Goal: Task Accomplishment & Management: Use online tool/utility

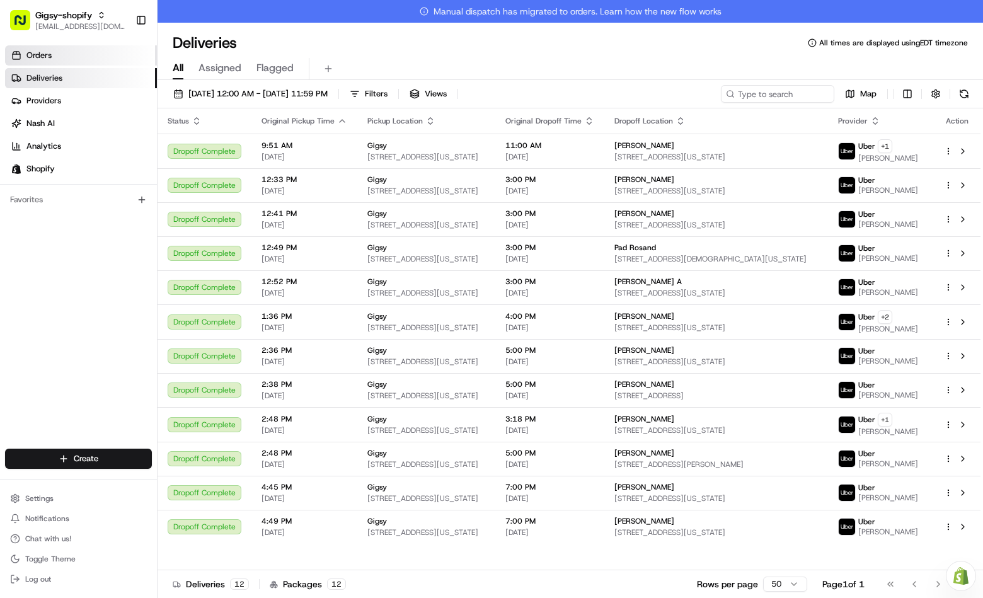
click at [58, 60] on link "Orders" at bounding box center [81, 55] width 152 height 20
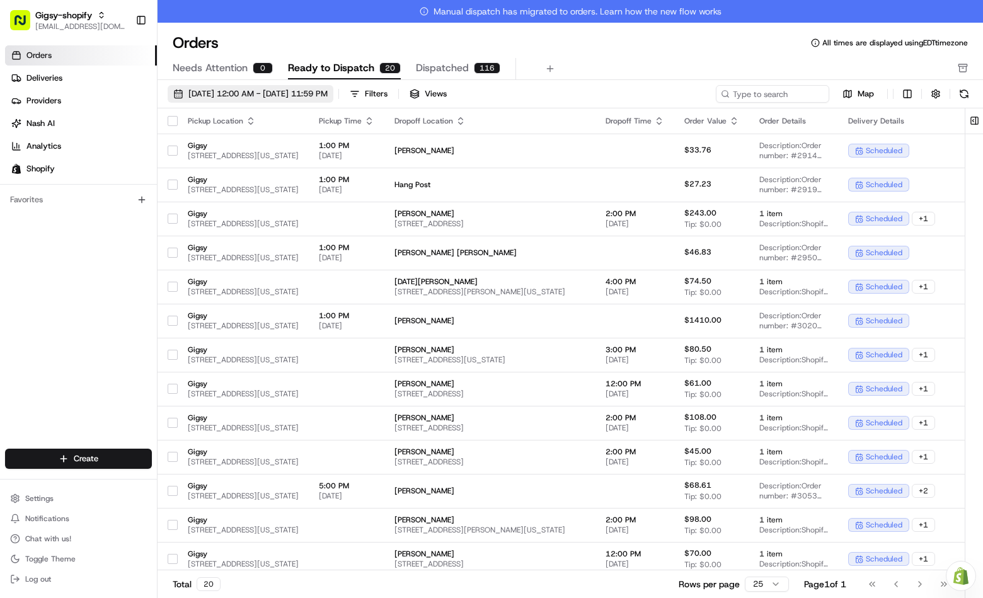
click at [303, 86] on button "[DATE] 12:00 AM - [DATE] 11:59 PM" at bounding box center [251, 94] width 166 height 18
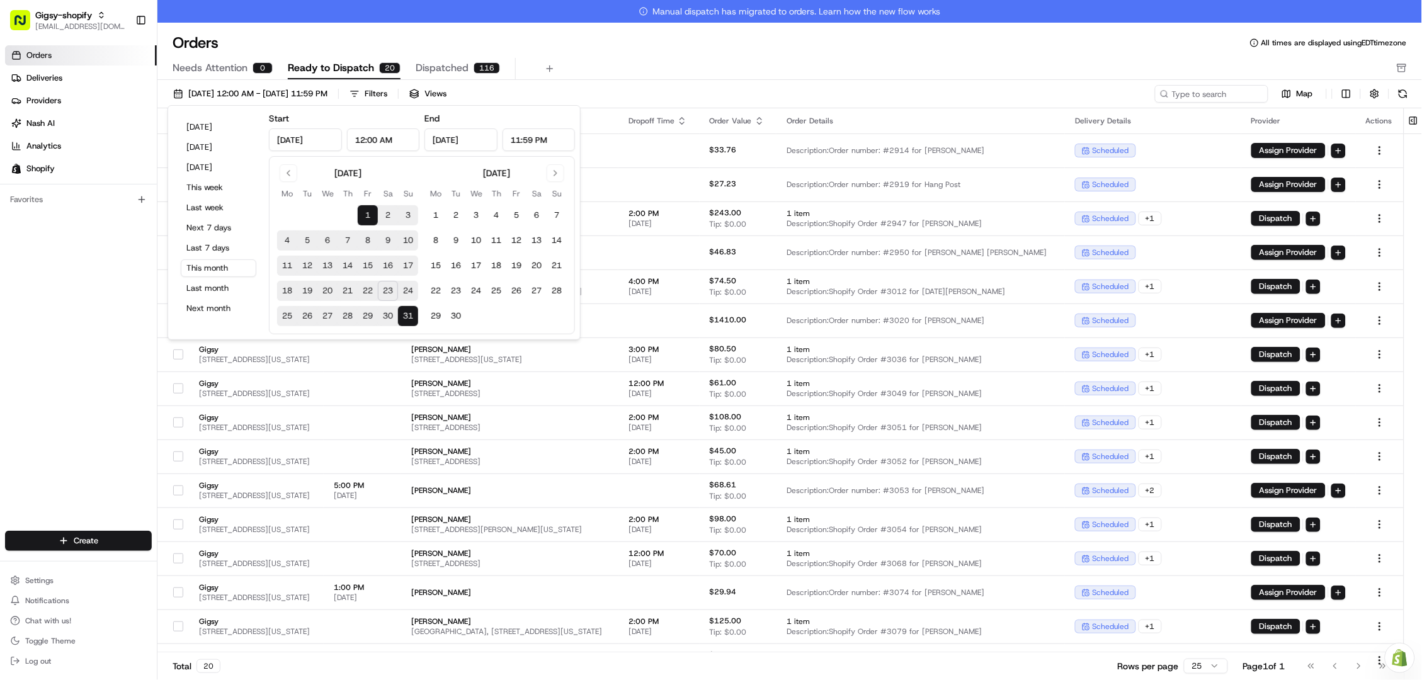
click at [387, 288] on button "23" at bounding box center [388, 291] width 20 height 20
type input "[DATE]"
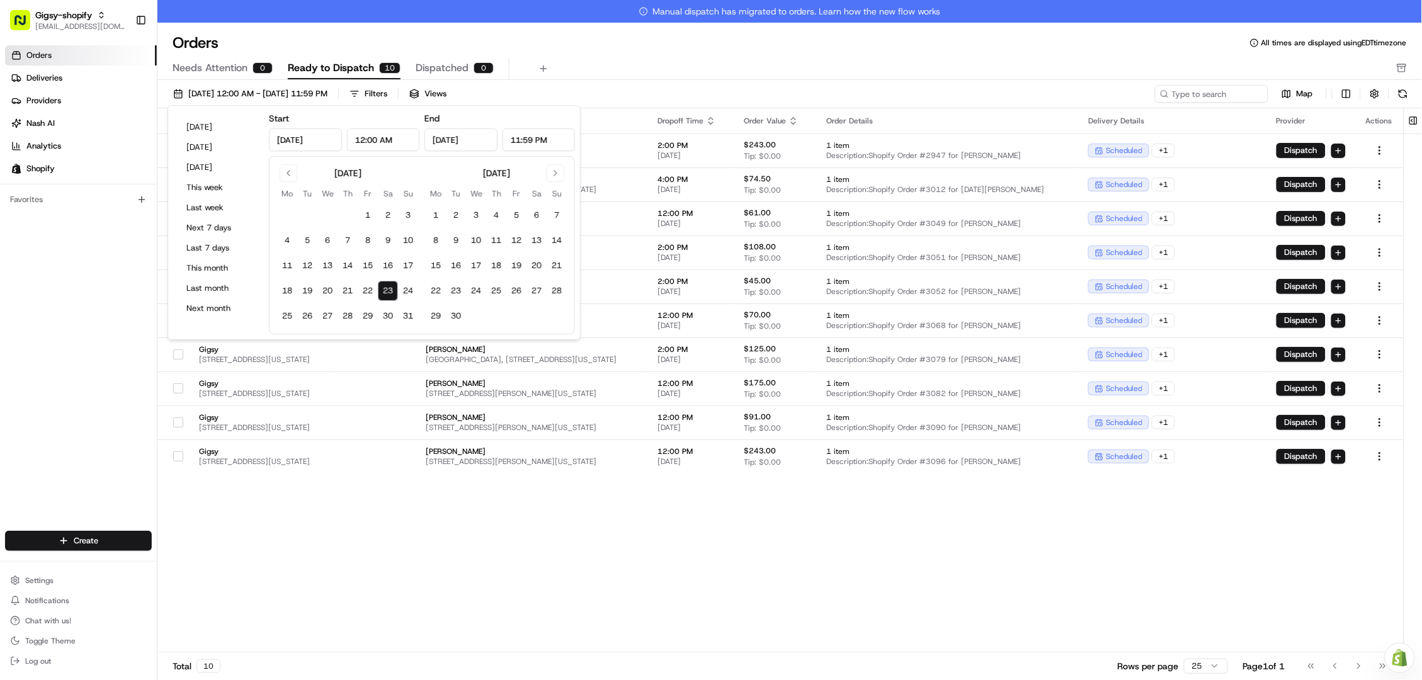
click at [324, 597] on div "Pickup Location Pickup Time Dropoff Location Dropoff Time Order Value Order Det…" at bounding box center [780, 391] width 1247 height 567
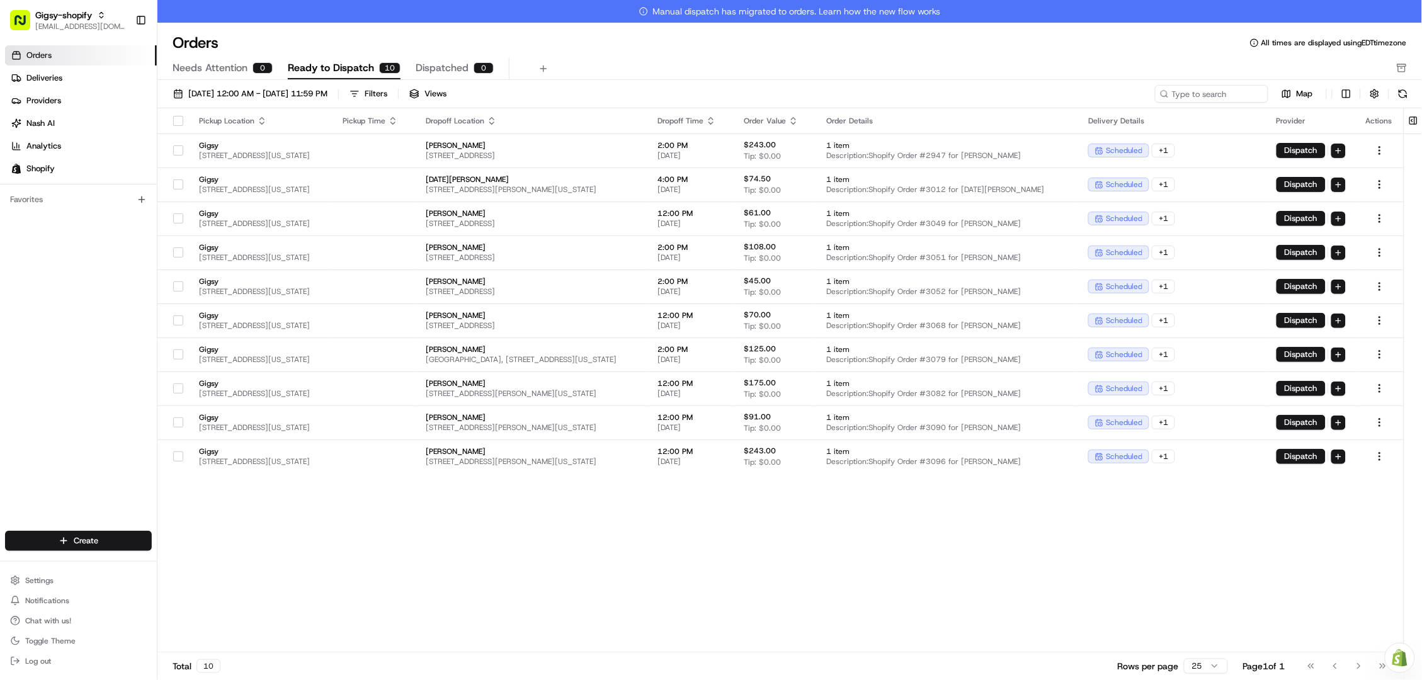
click at [171, 119] on div at bounding box center [178, 121] width 21 height 10
click at [177, 122] on button "button" at bounding box center [178, 121] width 10 height 10
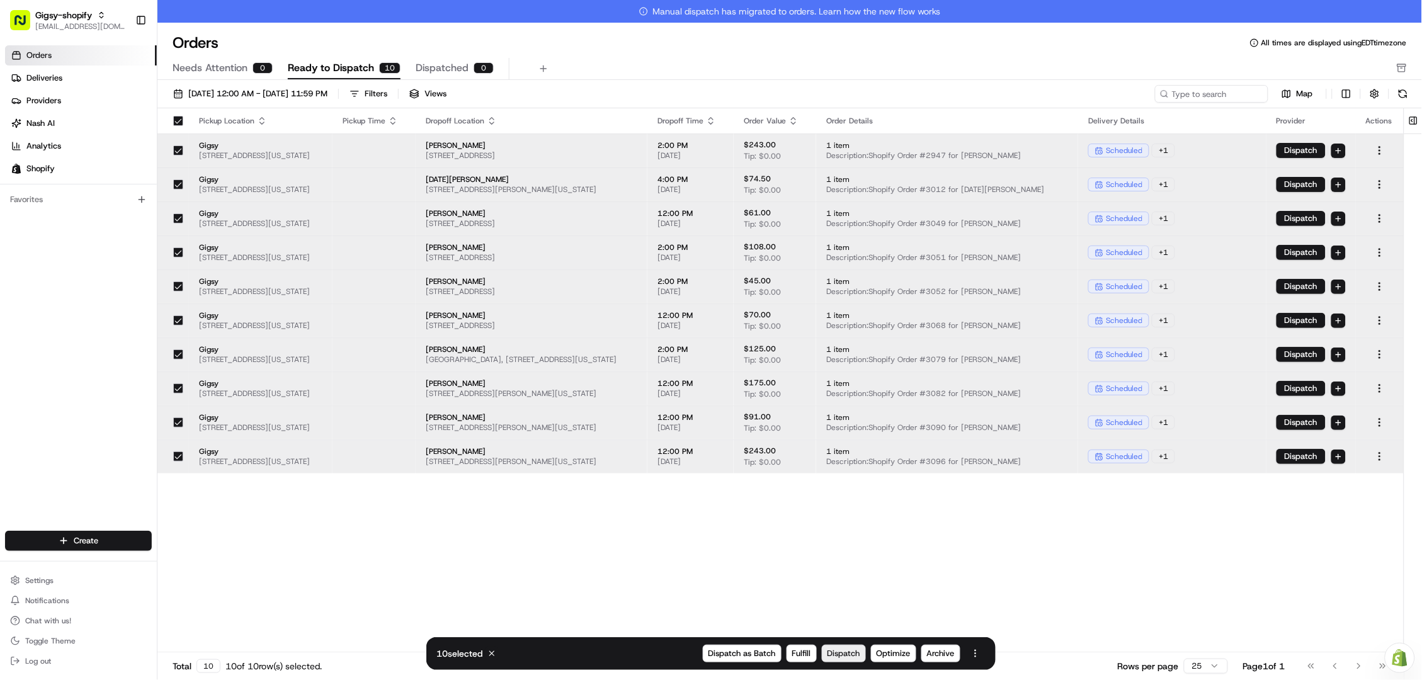
click at [843, 597] on span "Dispatch" at bounding box center [844, 653] width 33 height 11
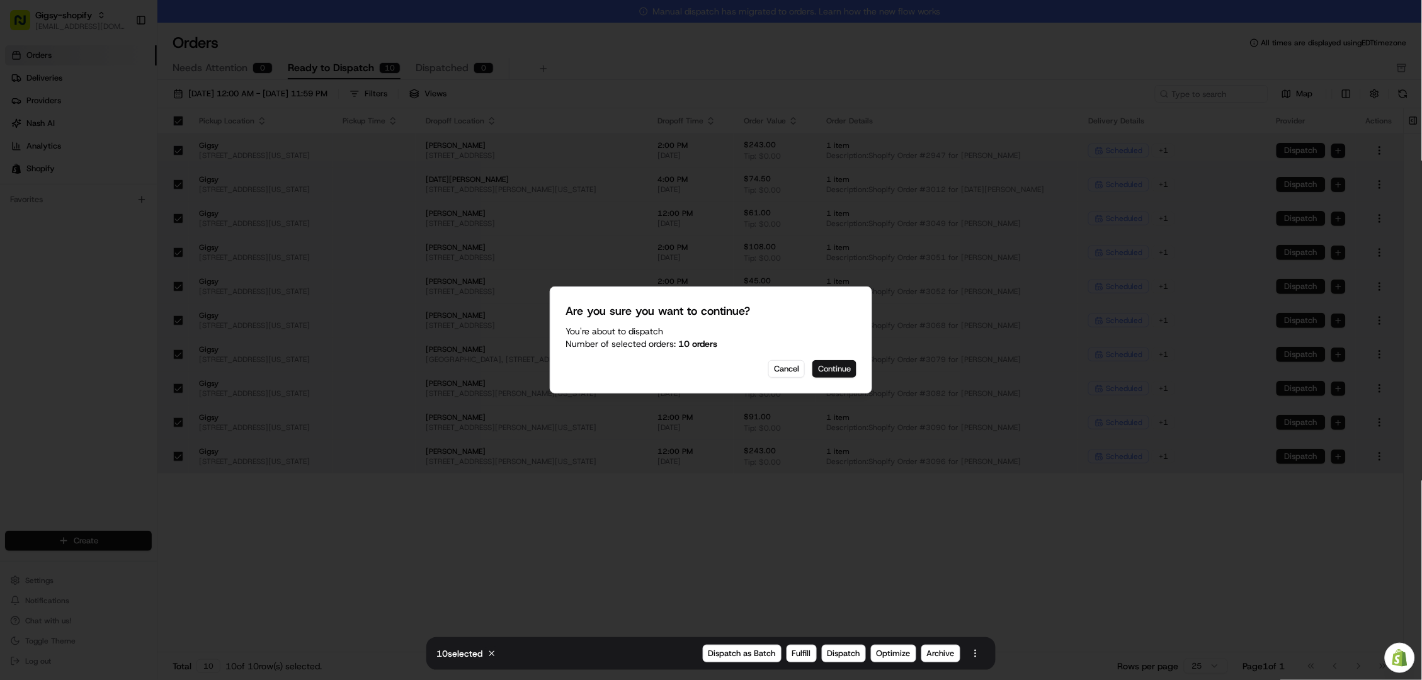
click at [847, 367] on button "Continue" at bounding box center [835, 369] width 44 height 18
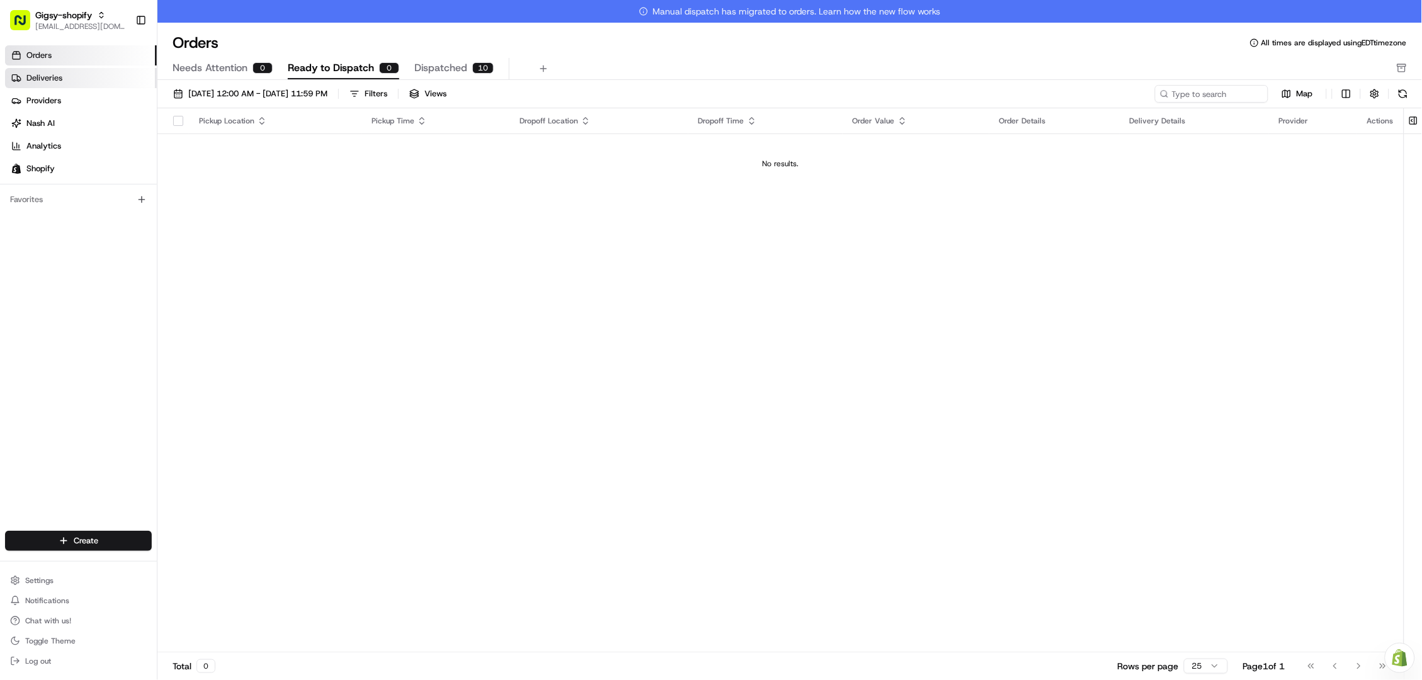
click at [110, 77] on link "Deliveries" at bounding box center [81, 78] width 152 height 20
